Goal: Transaction & Acquisition: Download file/media

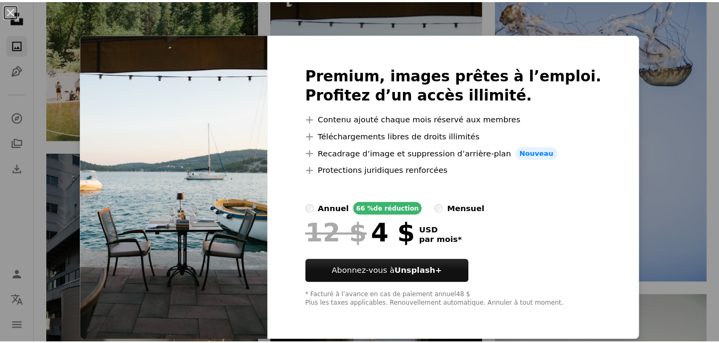
scroll to position [1105, 0]
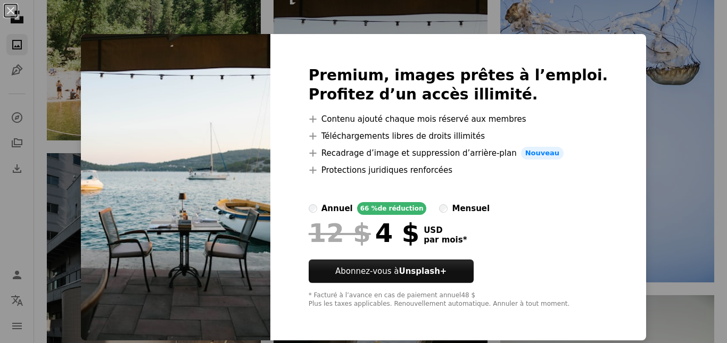
click at [193, 196] on img at bounding box center [175, 187] width 189 height 306
click at [77, 107] on div "An X shape Premium, images prêtes à l’emploi. Profitez d’un accès illimité. A p…" at bounding box center [363, 171] width 727 height 343
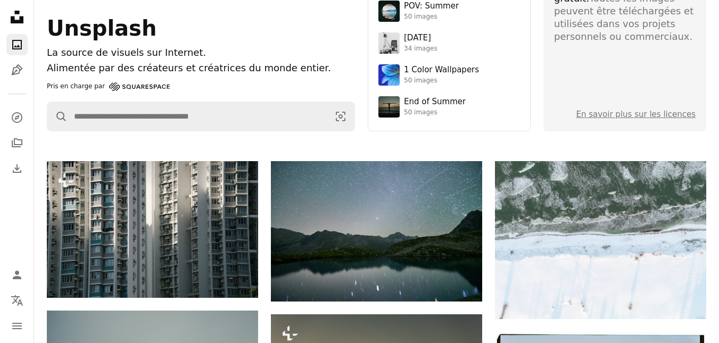
scroll to position [0, 0]
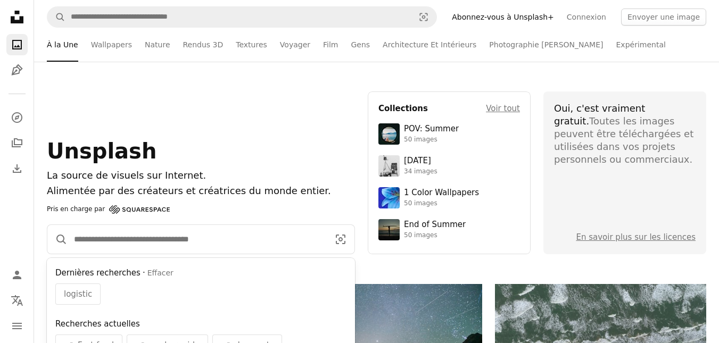
click at [143, 240] on input "Rechercher des visuels sur tout le site" at bounding box center [197, 239] width 259 height 29
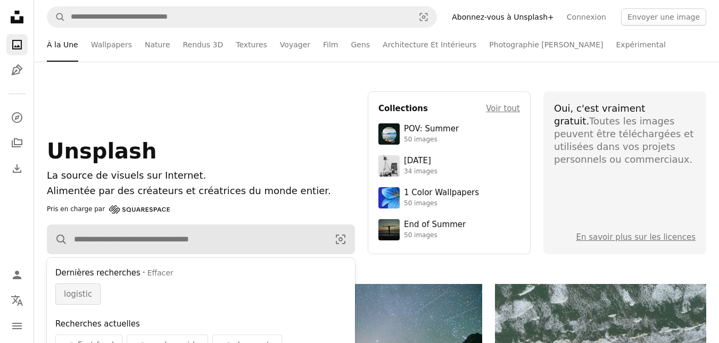
click at [76, 292] on span "logistic" at bounding box center [78, 294] width 28 height 13
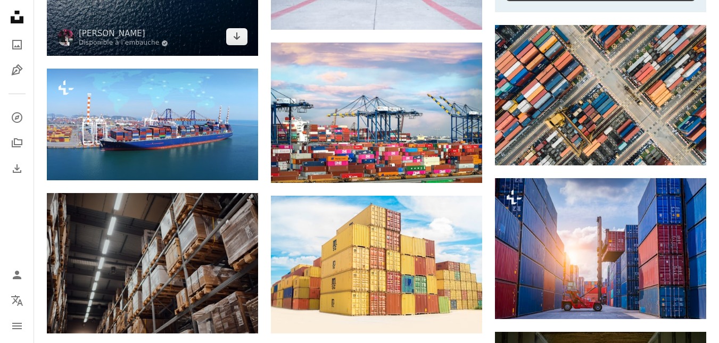
scroll to position [533, 0]
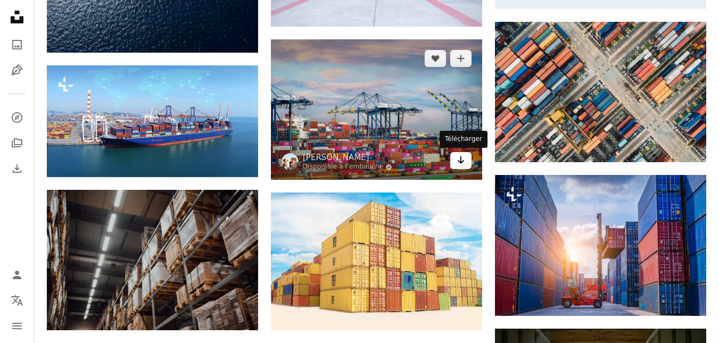
click at [457, 167] on icon "Arrow pointing down" at bounding box center [460, 160] width 9 height 13
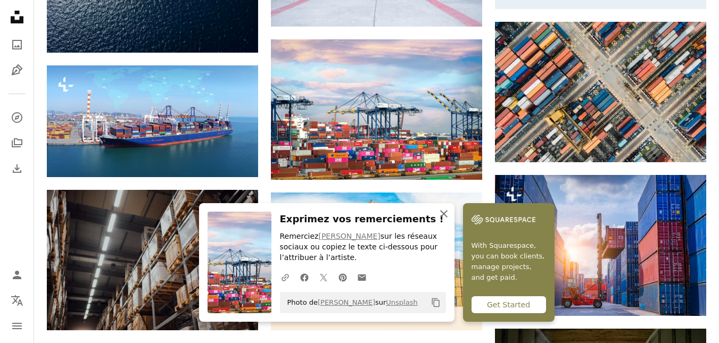
click at [439, 220] on icon "An X shape" at bounding box center [443, 213] width 13 height 13
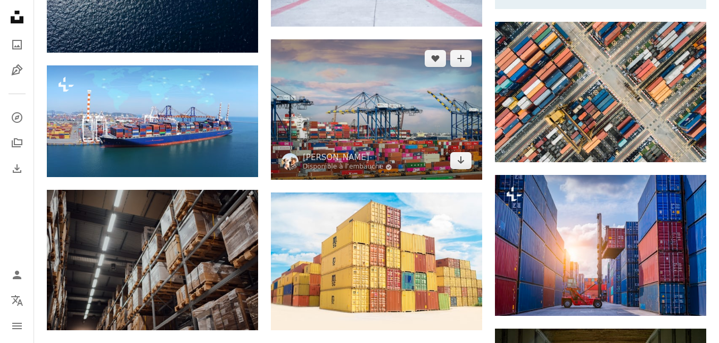
click at [400, 138] on img at bounding box center [376, 109] width 211 height 140
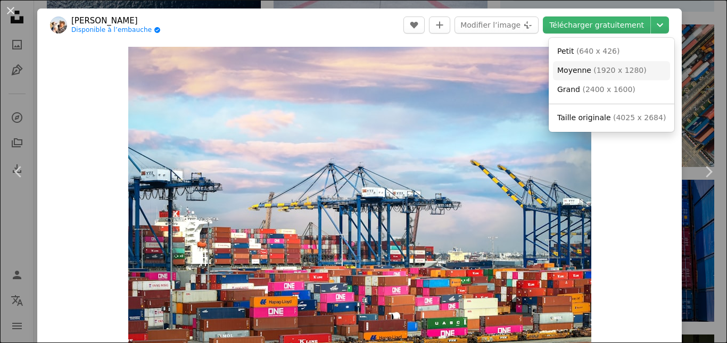
click at [632, 69] on span "( 1920 x 1280 )" at bounding box center [619, 70] width 53 height 9
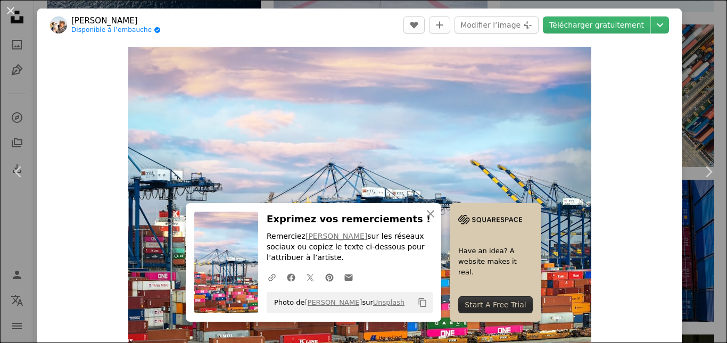
click at [683, 28] on div "An X shape Chevron left Chevron right An X shape Fermer Exprimez vos remercieme…" at bounding box center [363, 171] width 727 height 343
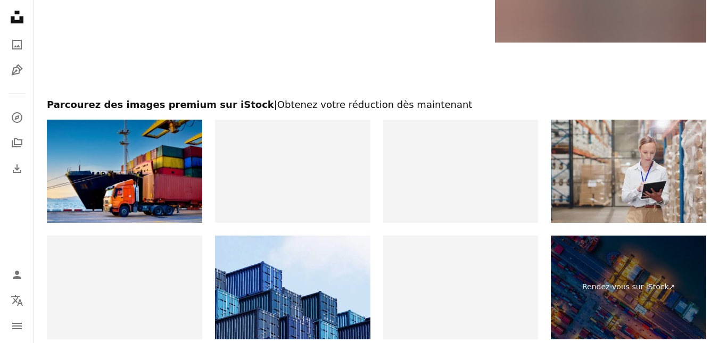
scroll to position [1597, 0]
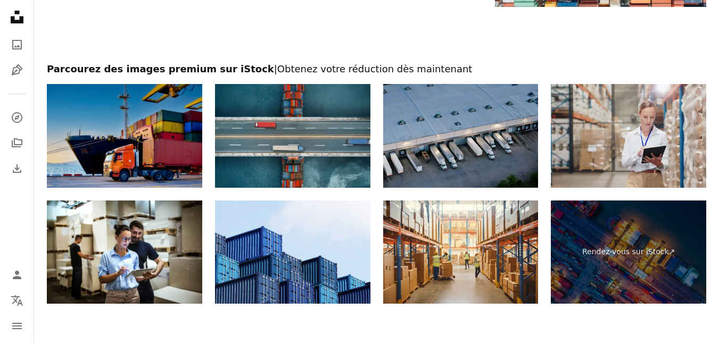
click at [137, 127] on img at bounding box center [124, 136] width 155 height 104
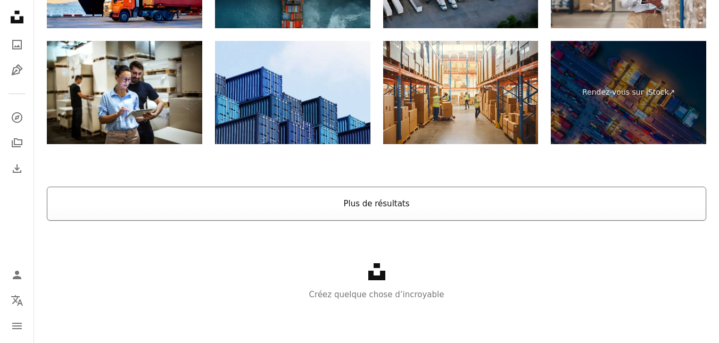
click at [354, 209] on button "Plus de résultats" at bounding box center [376, 204] width 659 height 34
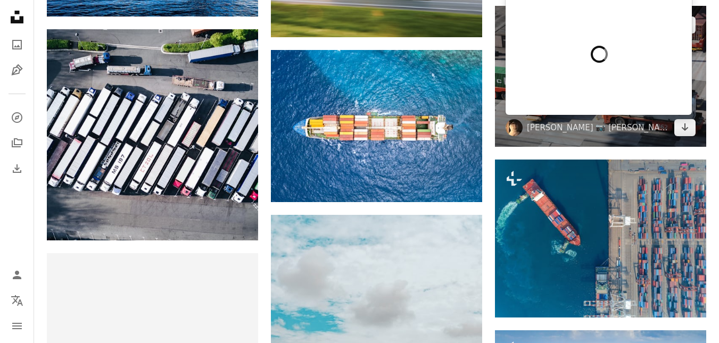
scroll to position [1600, 0]
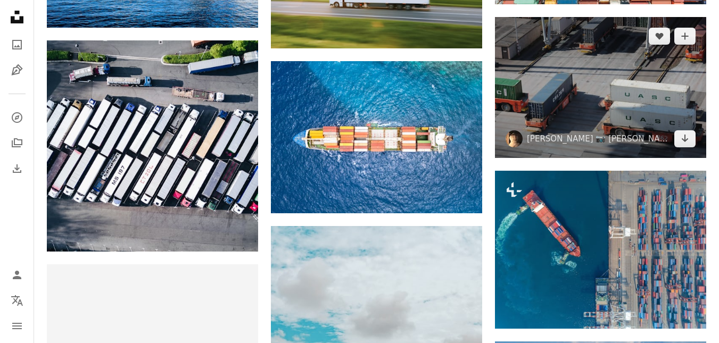
click at [610, 104] on img at bounding box center [600, 87] width 211 height 140
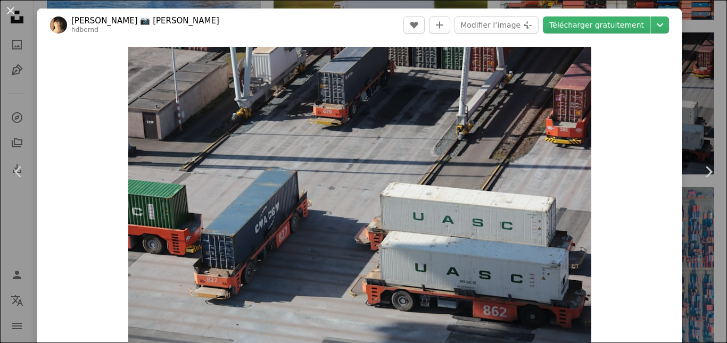
click at [10, 8] on button "An X shape" at bounding box center [10, 10] width 13 height 13
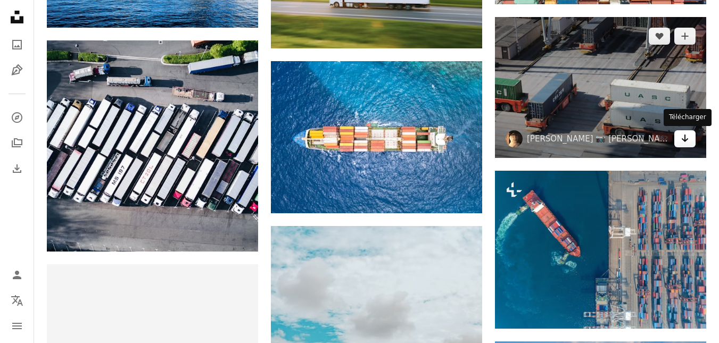
click at [682, 138] on icon "Arrow pointing down" at bounding box center [684, 138] width 9 height 13
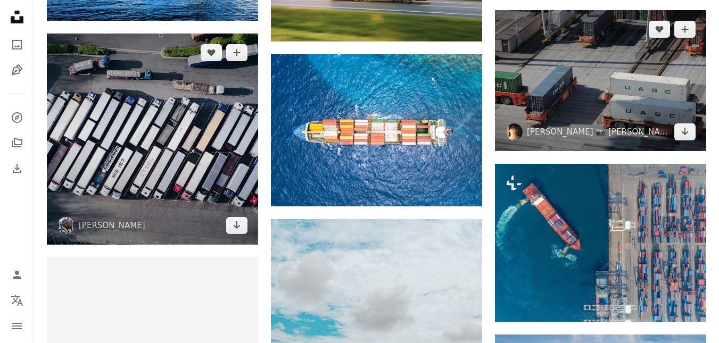
scroll to position [1632, 0]
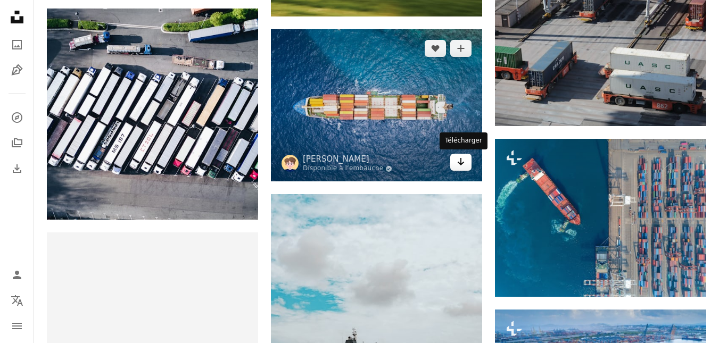
click at [462, 168] on icon "Arrow pointing down" at bounding box center [460, 161] width 9 height 13
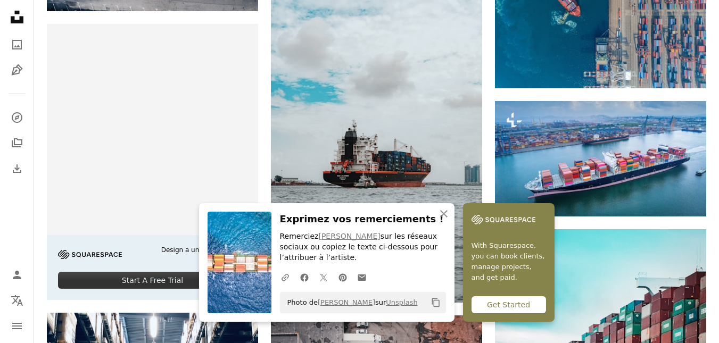
scroll to position [1962, 0]
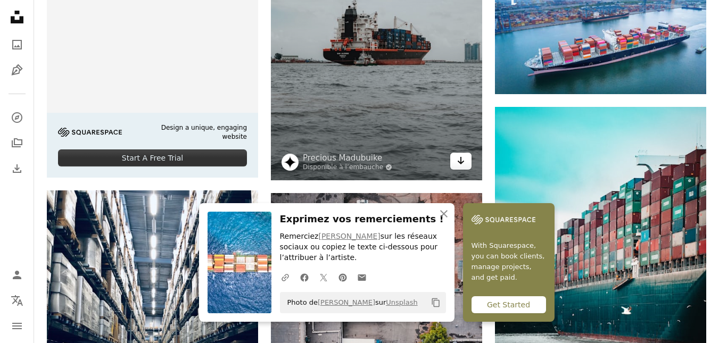
click at [459, 164] on icon "Arrow pointing down" at bounding box center [460, 160] width 9 height 13
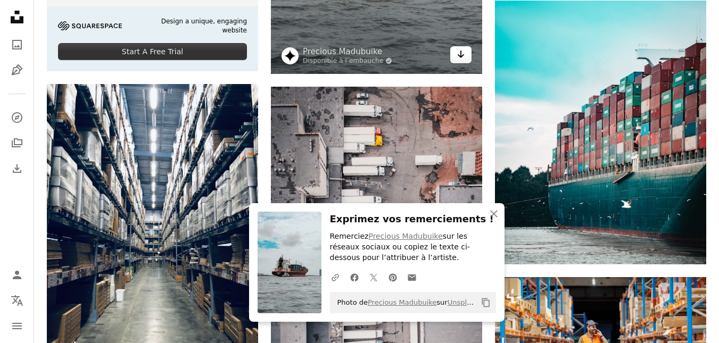
scroll to position [2127, 0]
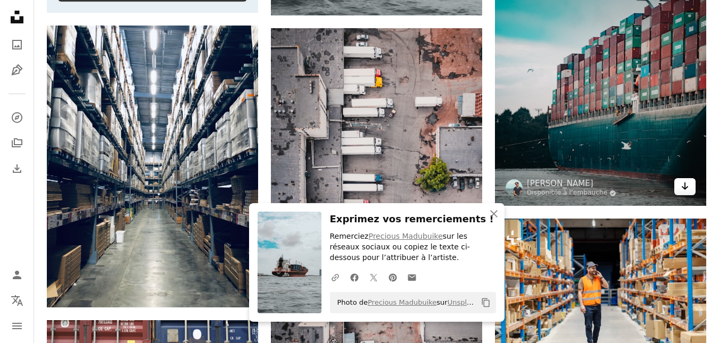
click at [685, 187] on icon "Télécharger" at bounding box center [684, 185] width 7 height 7
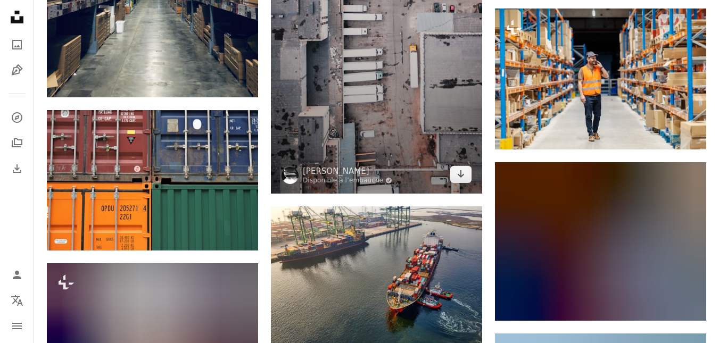
scroll to position [2377, 0]
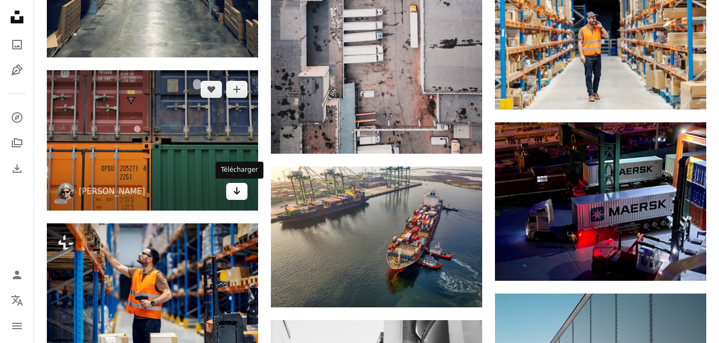
click at [237, 194] on icon "Télécharger" at bounding box center [237, 190] width 7 height 7
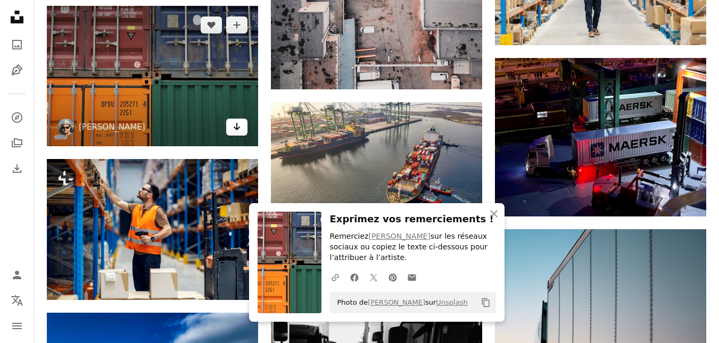
scroll to position [2518, 0]
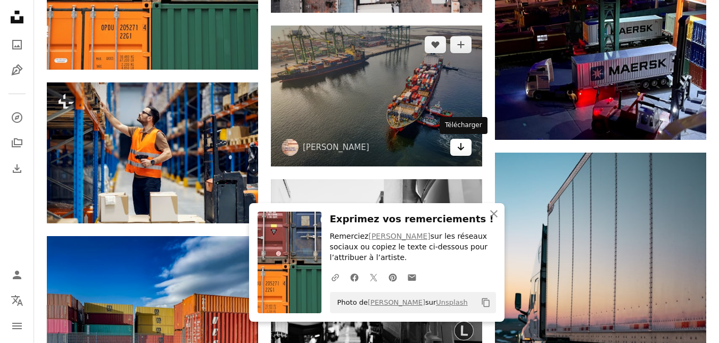
click at [460, 147] on icon "Télécharger" at bounding box center [460, 146] width 7 height 7
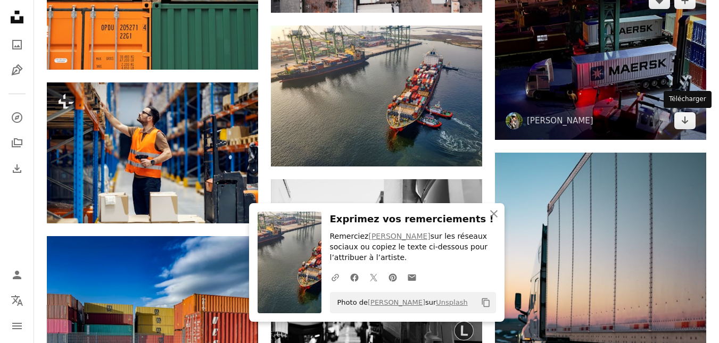
click at [682, 121] on img at bounding box center [600, 60] width 211 height 159
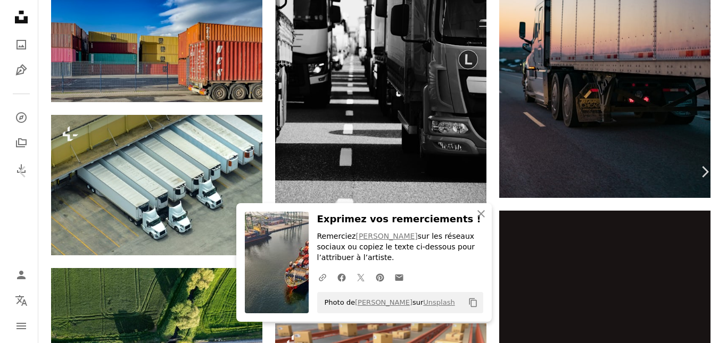
scroll to position [2804, 0]
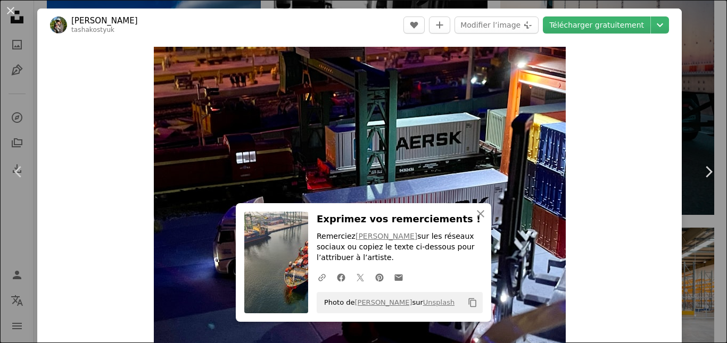
click at [696, 28] on div "An X shape Chevron left Chevron right An X shape Fermer Exprimez vos remercieme…" at bounding box center [363, 171] width 727 height 343
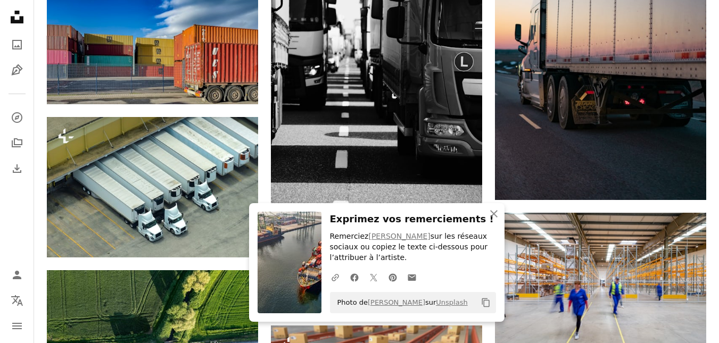
scroll to position [2487, 0]
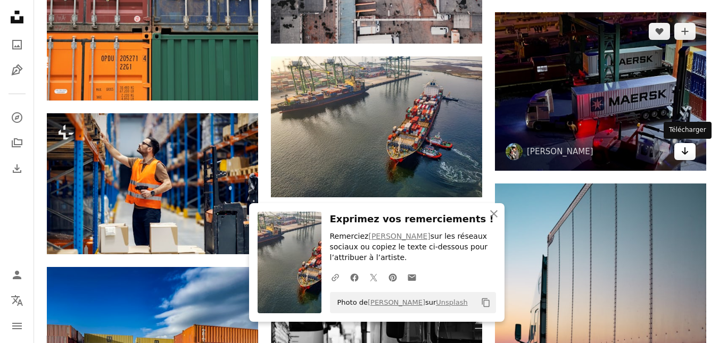
click at [690, 153] on link "Arrow pointing down" at bounding box center [684, 151] width 21 height 17
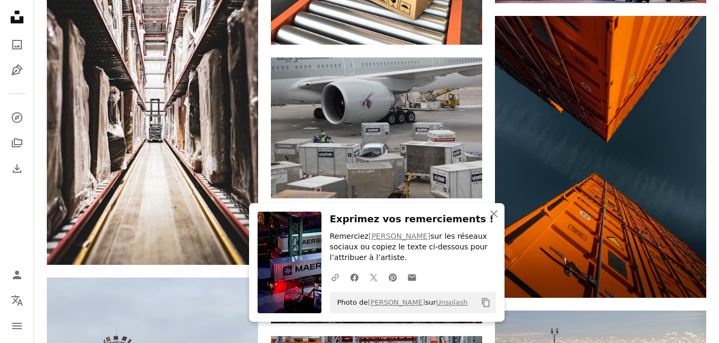
scroll to position [3225, 0]
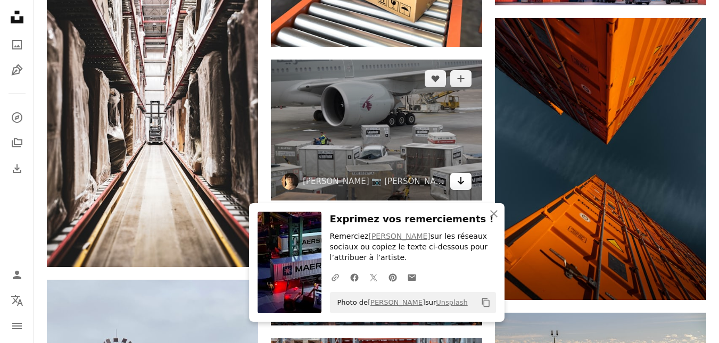
click at [459, 184] on icon "Arrow pointing down" at bounding box center [460, 180] width 9 height 13
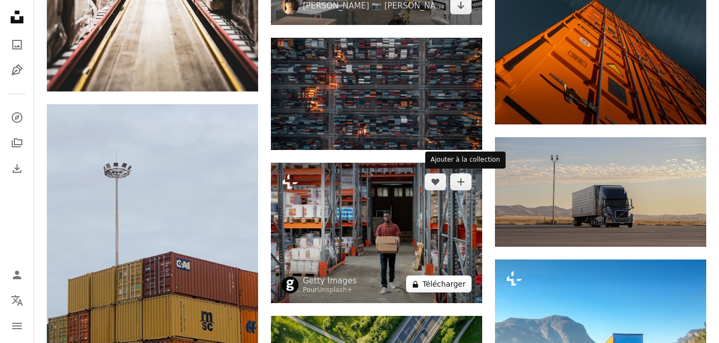
scroll to position [3490, 0]
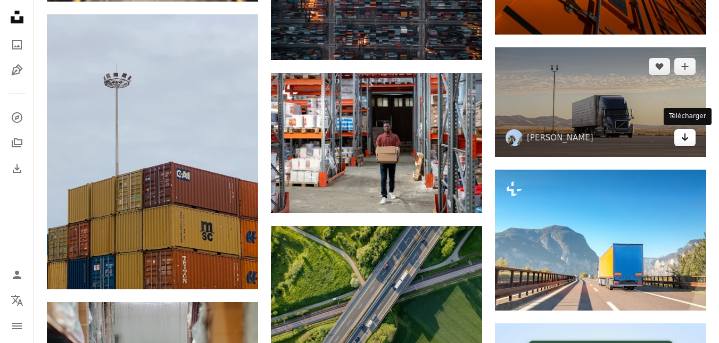
click at [680, 145] on link "Arrow pointing down" at bounding box center [684, 137] width 21 height 17
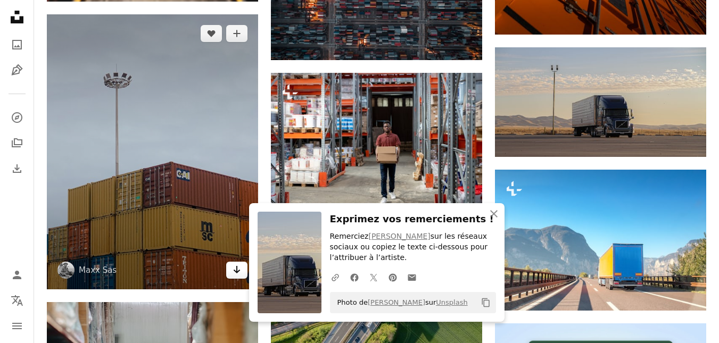
click at [235, 271] on icon "Télécharger" at bounding box center [237, 269] width 7 height 7
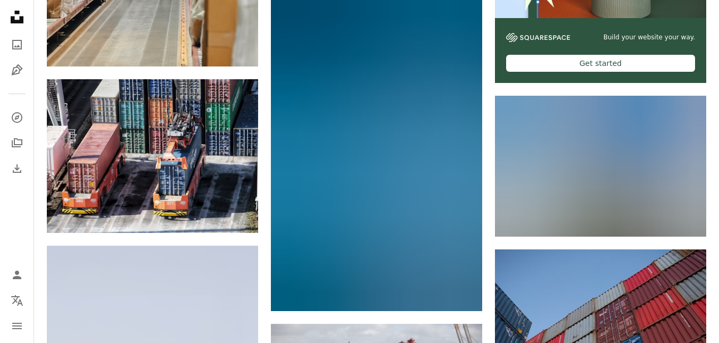
scroll to position [4046, 0]
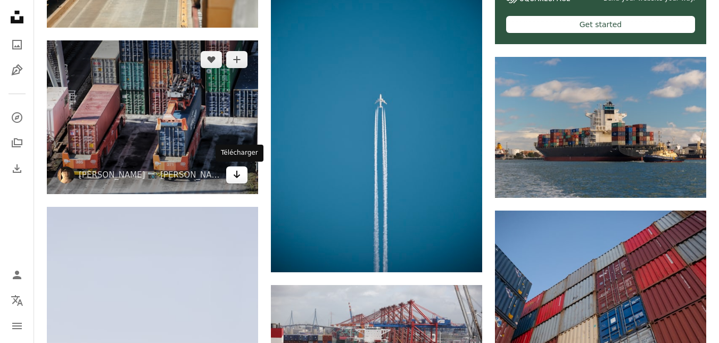
click at [237, 181] on link "Arrow pointing down" at bounding box center [236, 175] width 21 height 17
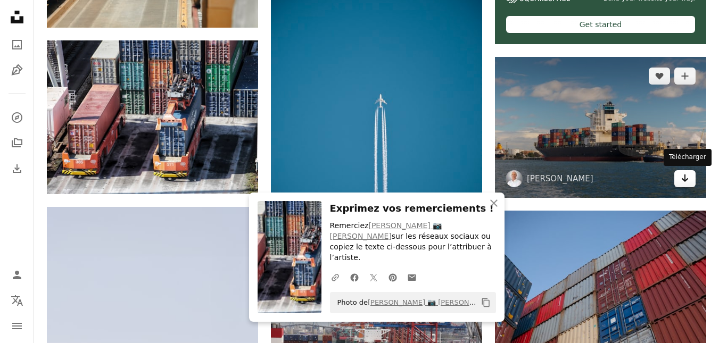
click at [692, 182] on link "Arrow pointing down" at bounding box center [684, 178] width 21 height 17
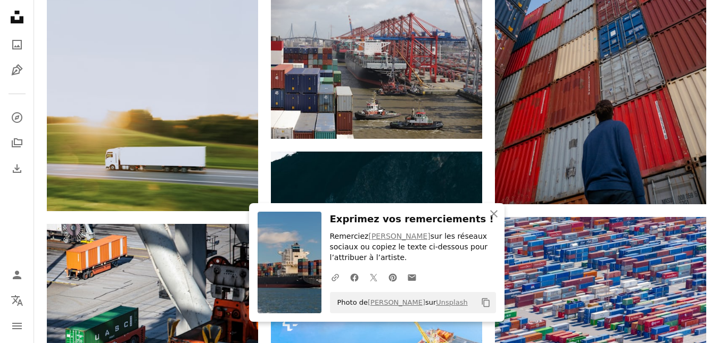
scroll to position [4337, 0]
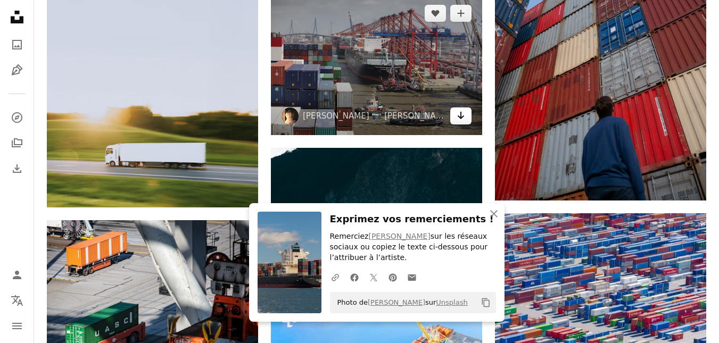
click at [460, 122] on link "Arrow pointing down" at bounding box center [460, 115] width 21 height 17
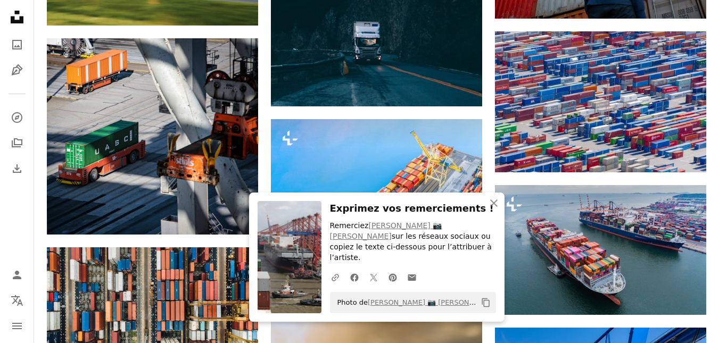
scroll to position [4591, 0]
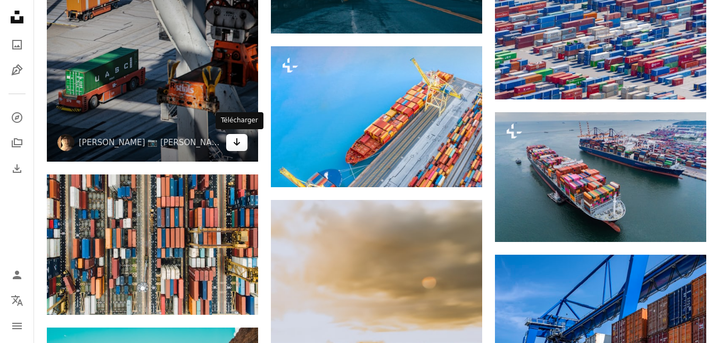
click at [239, 146] on icon "Arrow pointing down" at bounding box center [236, 142] width 9 height 13
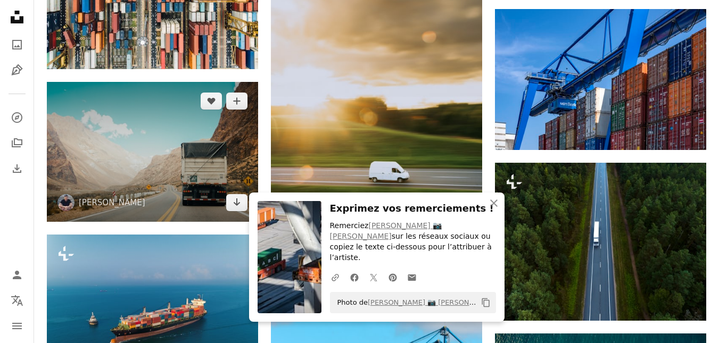
scroll to position [4841, 0]
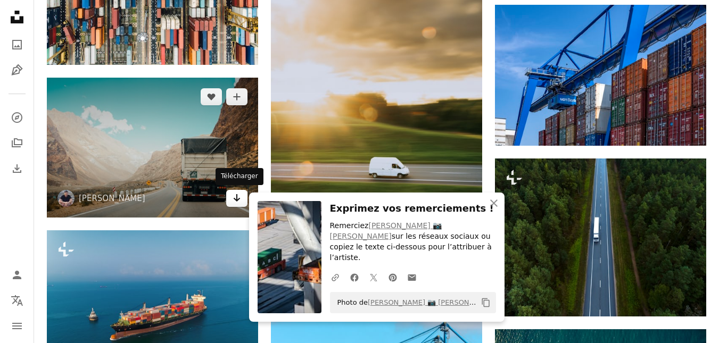
click at [234, 197] on icon "Arrow pointing down" at bounding box center [236, 198] width 9 height 13
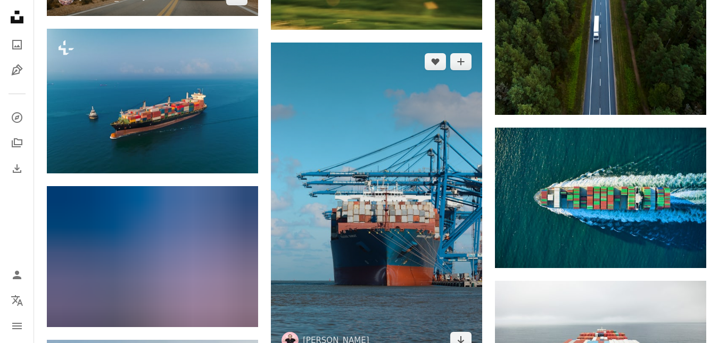
scroll to position [5156, 0]
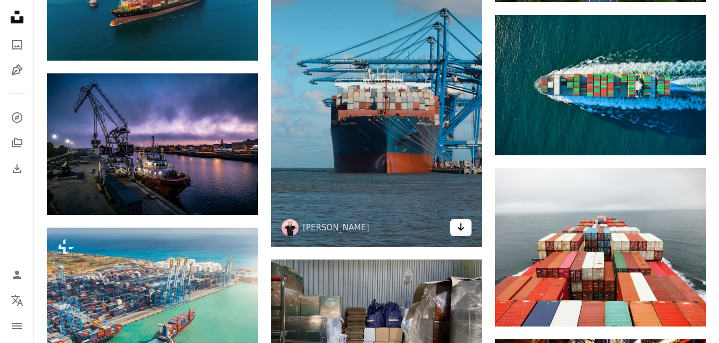
click at [460, 226] on icon "Arrow pointing down" at bounding box center [460, 227] width 9 height 13
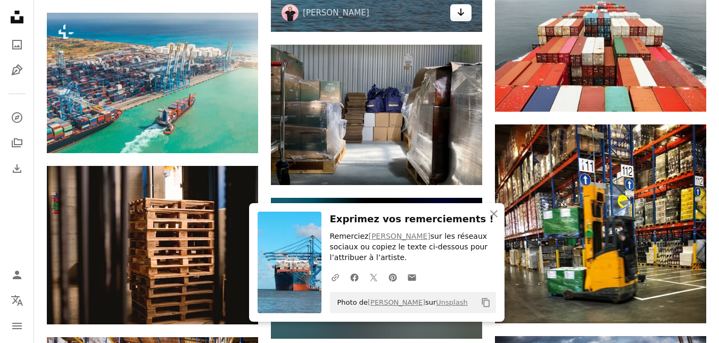
scroll to position [5390, 0]
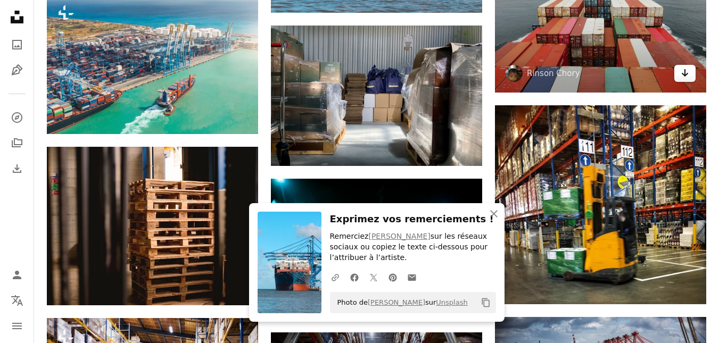
click at [688, 71] on icon "Arrow pointing down" at bounding box center [684, 72] width 9 height 13
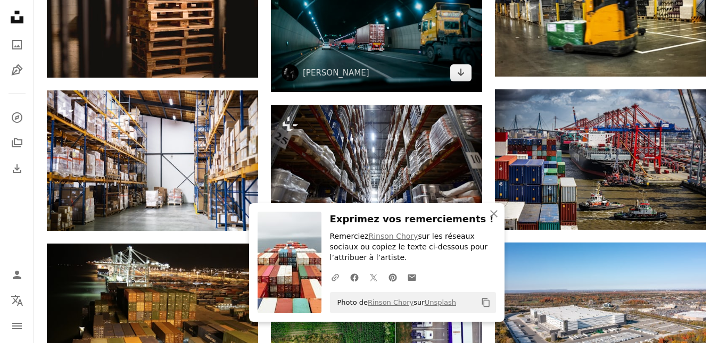
scroll to position [5620, 0]
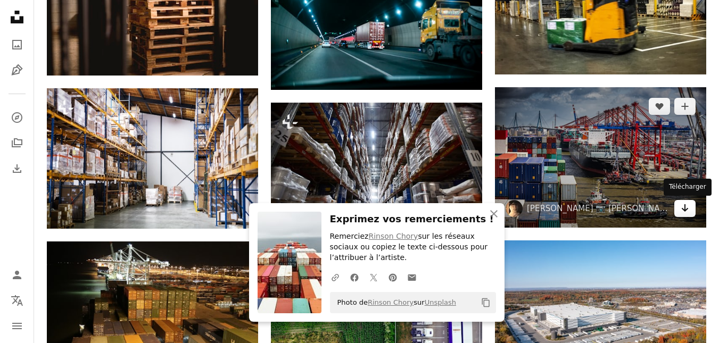
click at [686, 211] on icon "Arrow pointing down" at bounding box center [684, 208] width 9 height 13
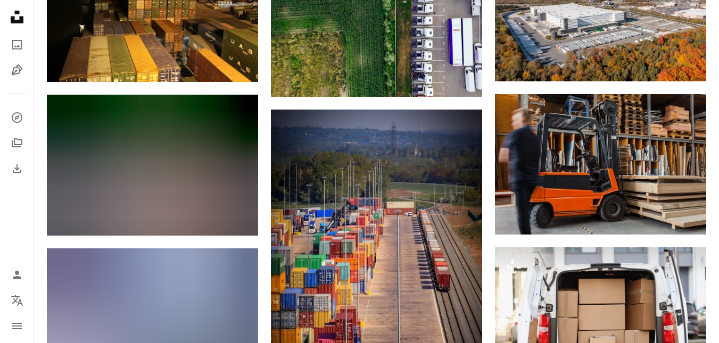
scroll to position [6019, 0]
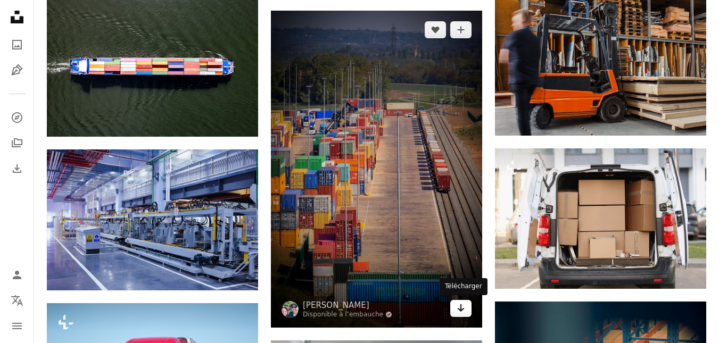
click at [458, 309] on icon "Télécharger" at bounding box center [460, 307] width 7 height 7
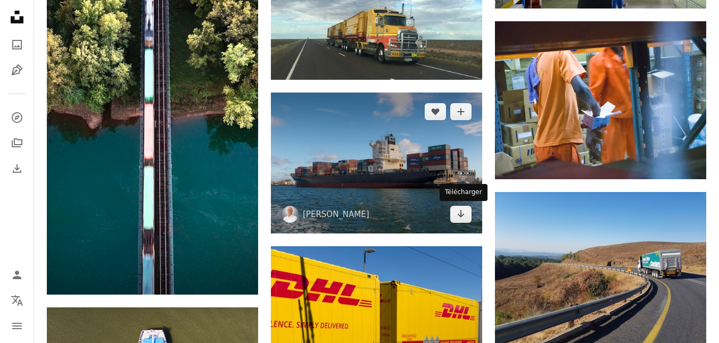
scroll to position [7102, 0]
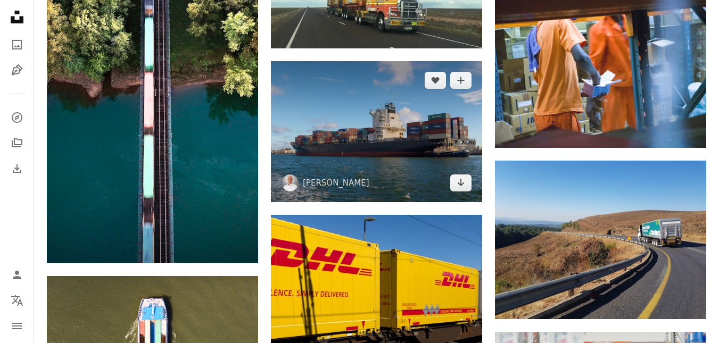
click at [458, 187] on icon "Arrow pointing down" at bounding box center [460, 182] width 9 height 13
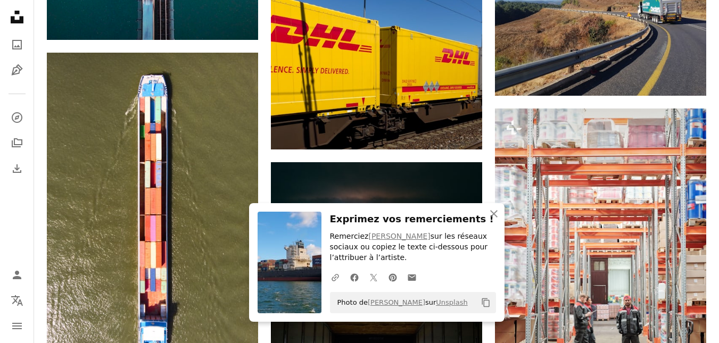
scroll to position [7347, 0]
